Goal: Information Seeking & Learning: Learn about a topic

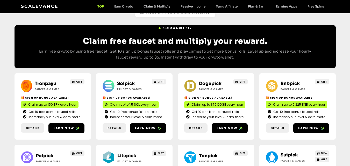
scroll to position [259, 0]
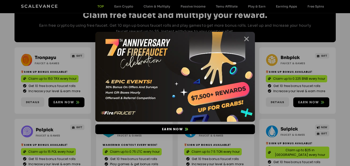
click at [246, 39] on icon "Close" at bounding box center [246, 39] width 6 height 6
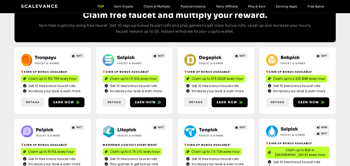
click at [248, 42] on div "Tronpayu Faucet & Games GIFT Sign Up Bonus Available! Claim up to 150 TRX every…" at bounding box center [175, 118] width 321 height 153
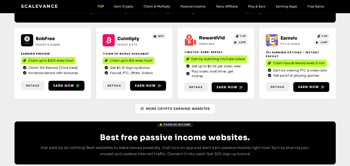
scroll to position [466, 0]
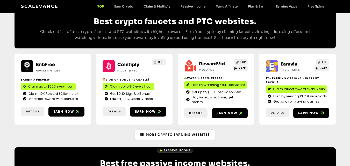
click at [280, 108] on link "Details" at bounding box center [277, 113] width 23 height 10
click at [280, 111] on span "Details" at bounding box center [277, 113] width 13 height 4
click at [277, 111] on span "Details" at bounding box center [277, 113] width 13 height 4
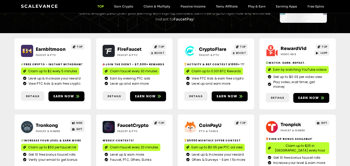
scroll to position [0, 0]
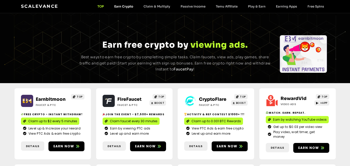
click at [115, 8] on link "Earn Crypto" at bounding box center [123, 6] width 29 height 4
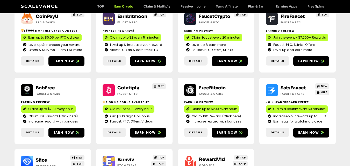
scroll to position [104, 0]
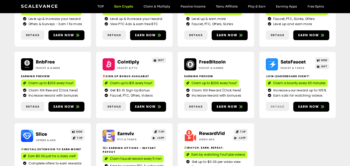
click at [283, 106] on span "Details" at bounding box center [277, 106] width 13 height 4
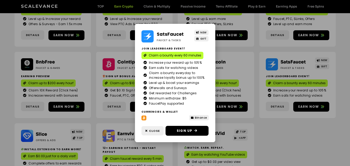
click at [279, 129] on div "SatsFaucet Faucet & Tasks NEW GIFT Join Leaderboard event! Claim a bounty every…" at bounding box center [175, 83] width 350 height 166
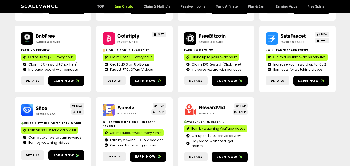
scroll to position [155, 0]
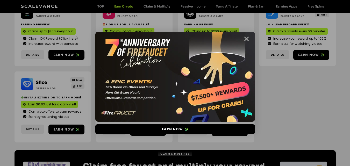
click at [245, 37] on icon "Close" at bounding box center [246, 39] width 6 height 6
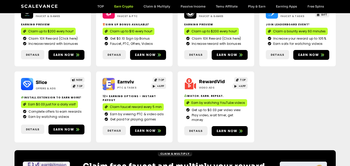
scroll to position [181, 0]
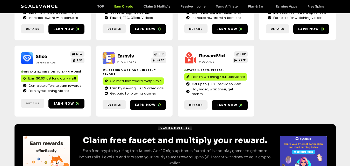
click at [28, 101] on span "Details" at bounding box center [32, 103] width 13 height 4
click at [31, 101] on span "Details" at bounding box center [32, 103] width 13 height 4
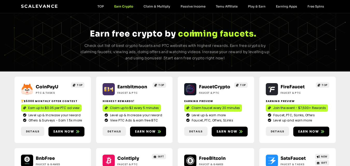
scroll to position [0, 0]
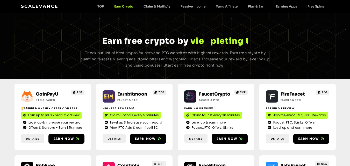
click at [151, 9] on div "Scalevance TOP Earn Crypto Claim & Multiply Passive Income Temu Affiliate Play …" at bounding box center [175, 6] width 308 height 7
click at [153, 7] on link "Claim & Multiply" at bounding box center [156, 6] width 37 height 4
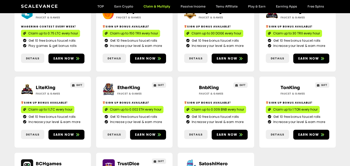
scroll to position [259, 0]
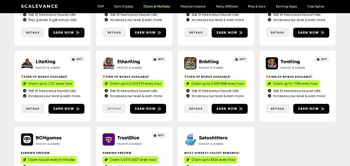
click at [111, 106] on span "Details" at bounding box center [114, 108] width 13 height 4
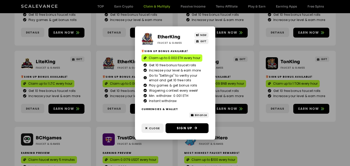
click at [269, 124] on div "EtherKing Faucet & Games NEW GIFT Sign Up Bonus Available! Claim up to 0.002 ET…" at bounding box center [175, 83] width 350 height 166
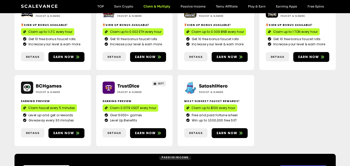
scroll to position [285, 0]
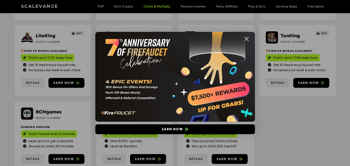
click at [248, 39] on icon "Close" at bounding box center [246, 39] width 6 height 6
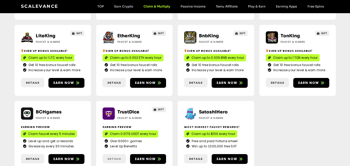
click at [114, 157] on span "Details" at bounding box center [114, 159] width 13 height 4
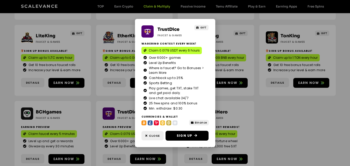
click at [279, 120] on div "TrustDice Faucet & Games GIFT Wagering contest every week! Claim 0.0179 USDT ev…" at bounding box center [175, 83] width 350 height 166
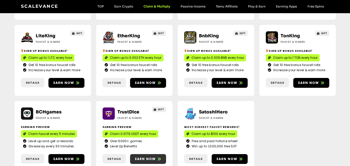
click at [148, 157] on span "Earn now" at bounding box center [145, 159] width 21 height 5
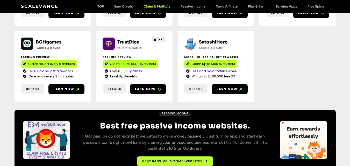
click at [197, 87] on span "Details" at bounding box center [195, 89] width 13 height 4
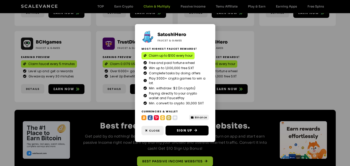
scroll to position [329, 0]
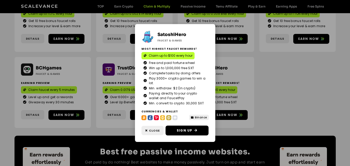
click at [334, 74] on div "SatoshiHero Faucet & Games Most highest faucet rewards! Claim up to $100 every …" at bounding box center [175, 83] width 350 height 166
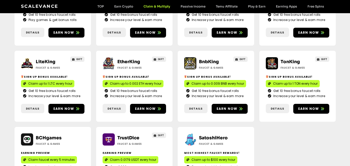
scroll to position [285, 0]
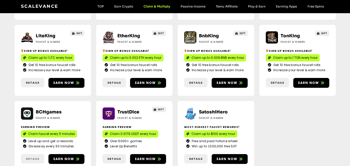
click at [30, 157] on span "Details" at bounding box center [32, 159] width 13 height 4
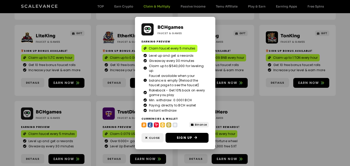
click at [77, 114] on div "BCHgames Faucet & Games Earning Preview Claim faucet every 5 minutes Level up a…" at bounding box center [175, 83] width 350 height 166
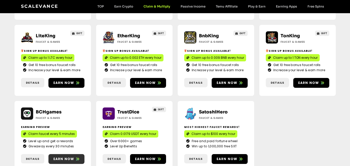
click at [65, 154] on link "Earn now" at bounding box center [66, 159] width 36 height 10
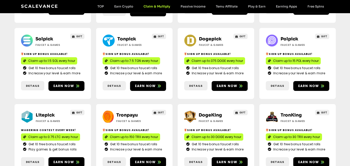
scroll to position [0, 0]
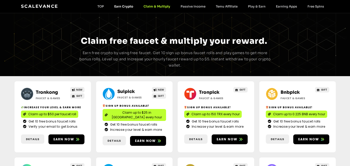
click at [120, 6] on link "Earn Crypto" at bounding box center [123, 6] width 29 height 4
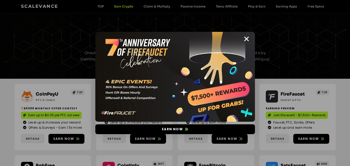
click at [250, 38] on img at bounding box center [175, 77] width 160 height 90
